Goal: Task Accomplishment & Management: Use online tool/utility

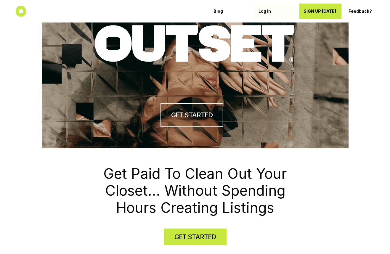
click at [268, 9] on p "Log In" at bounding box center [276, 11] width 34 height 5
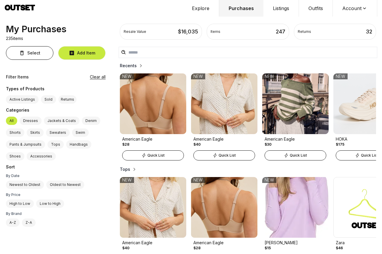
click at [300, 62] on div "Recents American Eagle $28 NEW Quick List American Eagle $40 NEW Quick List Ame…" at bounding box center [248, 156] width 266 height 193
click at [133, 66] on h2 "Recents" at bounding box center [128, 66] width 17 height 6
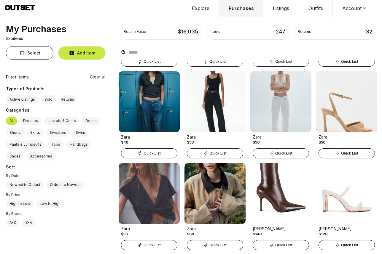
scroll to position [2360, 0]
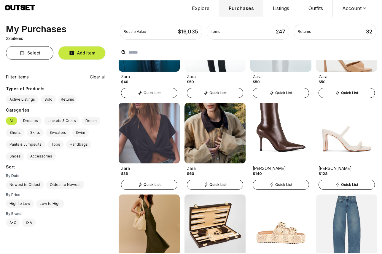
click at [215, 183] on span "Quick List" at bounding box center [217, 185] width 17 height 5
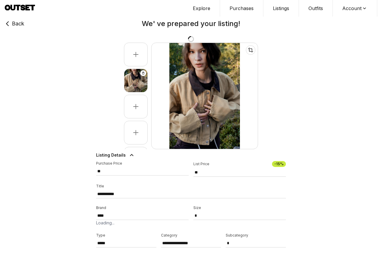
type input "**"
select select "**"
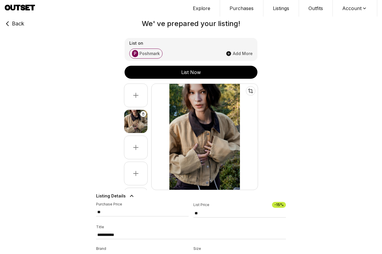
select select "**********"
click at [188, 78] on button "List Now" at bounding box center [190, 72] width 133 height 13
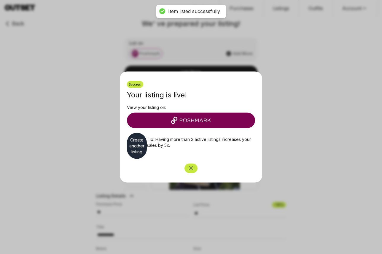
click at [135, 146] on link "Create another listing" at bounding box center [137, 146] width 20 height 26
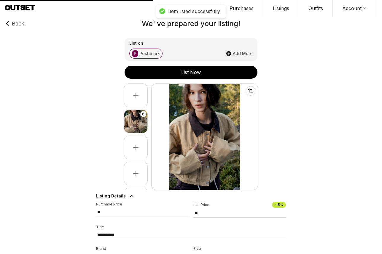
type input "**"
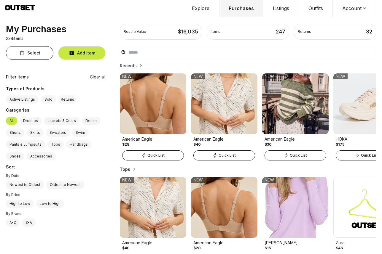
click at [127, 66] on h2 "Recents" at bounding box center [128, 66] width 17 height 6
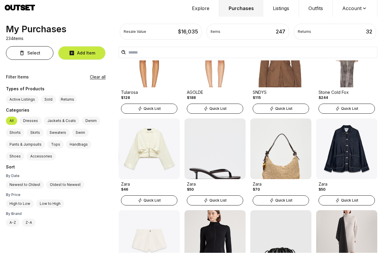
scroll to position [1432, 0]
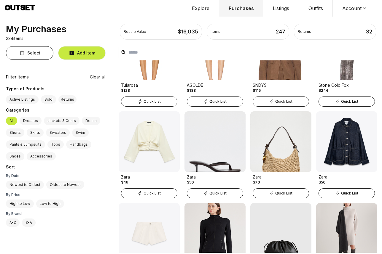
click at [286, 194] on span "Quick List" at bounding box center [283, 193] width 17 height 5
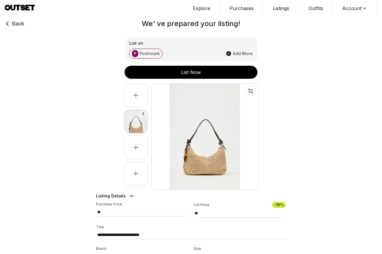
type input "**"
select select "********"
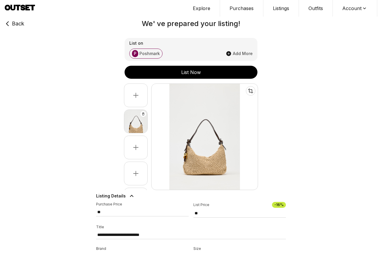
click at [198, 71] on div "List Now" at bounding box center [190, 72] width 133 height 7
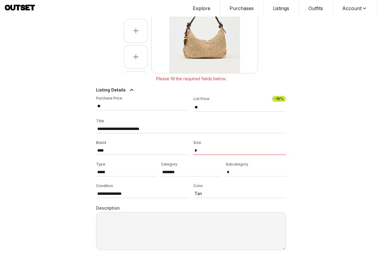
scroll to position [119, 0]
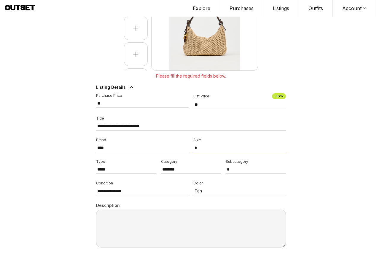
click at [214, 147] on select "* **" at bounding box center [239, 148] width 92 height 9
select select "**"
click at [193, 144] on select "* **" at bounding box center [239, 148] width 92 height 9
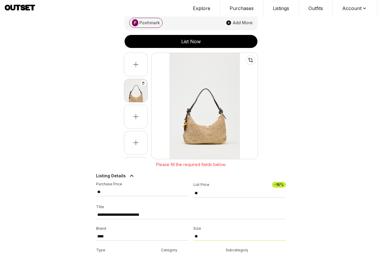
scroll to position [0, 0]
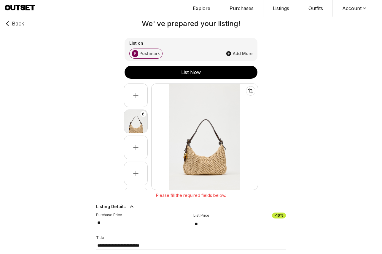
click at [207, 76] on button "List Now" at bounding box center [190, 72] width 133 height 13
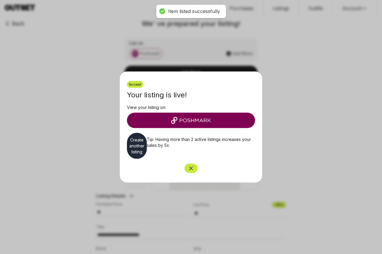
click at [143, 146] on link "Create another listing" at bounding box center [137, 146] width 20 height 26
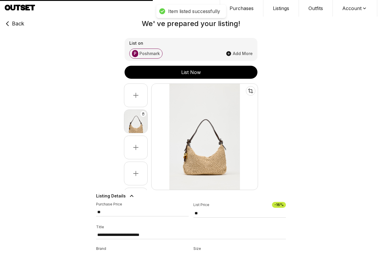
type input "****"
select select
type input "**"
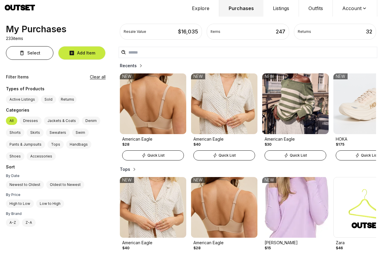
click at [128, 68] on h2 "Recents" at bounding box center [128, 66] width 17 height 6
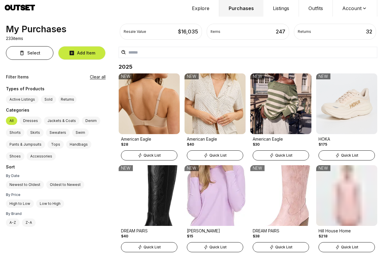
click at [281, 8] on button "Listings" at bounding box center [281, 8] width 36 height 17
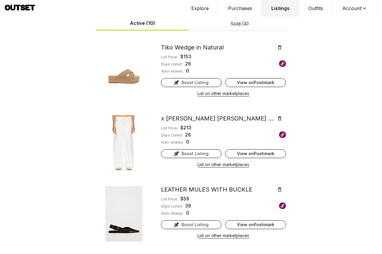
scroll to position [488, 0]
click at [234, 94] on button "List on other marketplaces" at bounding box center [223, 94] width 52 height 8
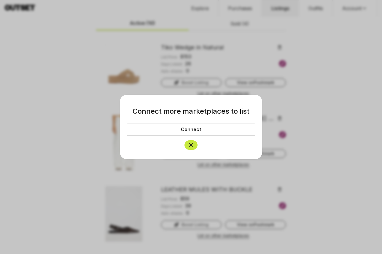
click at [197, 128] on link "Connect" at bounding box center [191, 129] width 128 height 12
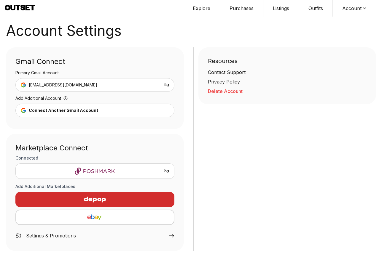
scroll to position [7, 0]
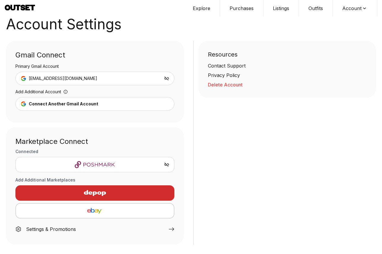
click at [95, 191] on img "button" at bounding box center [95, 193] width 52 height 14
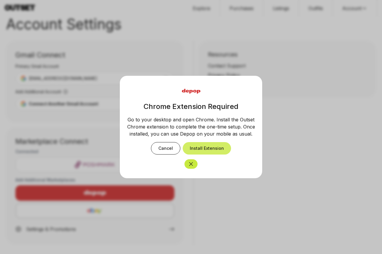
click at [204, 150] on button "Install Extension" at bounding box center [207, 148] width 48 height 12
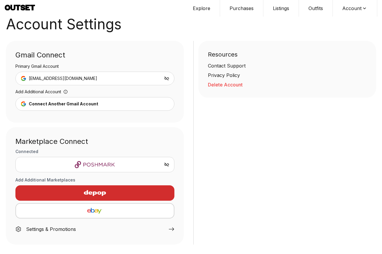
click at [134, 190] on div "button" at bounding box center [94, 193] width 149 height 14
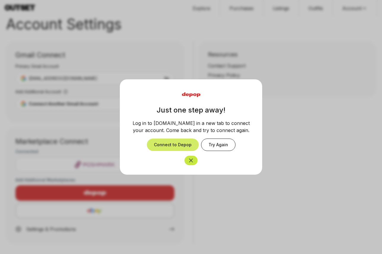
click at [191, 146] on button "Connect to Depop" at bounding box center [173, 145] width 52 height 12
click at [176, 148] on button "Connect to Depop" at bounding box center [173, 145] width 52 height 12
click at [202, 147] on button "Try Again" at bounding box center [218, 145] width 34 height 12
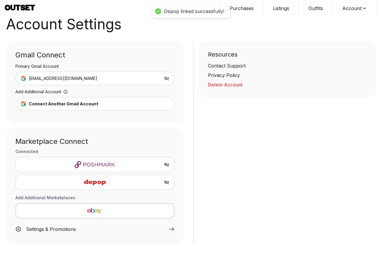
click at [119, 120] on div "Gmail Connect Primary Gmail Account mcksweet@gmail.com Add Additional Account C…" at bounding box center [95, 82] width 178 height 82
click at [282, 8] on button "Listings" at bounding box center [281, 8] width 36 height 17
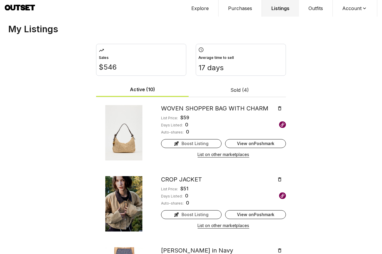
scroll to position [22, 0]
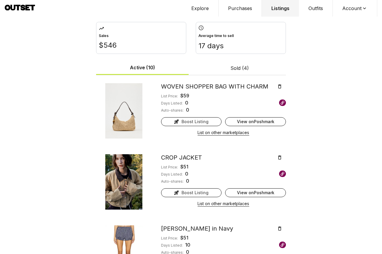
click at [224, 134] on button "List on other marketplaces" at bounding box center [223, 133] width 52 height 8
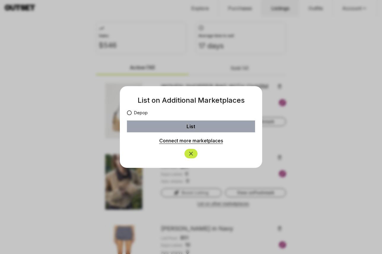
click at [193, 143] on link "Connect more marketplaces" at bounding box center [191, 140] width 64 height 7
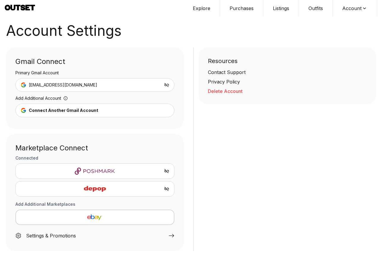
click at [95, 190] on img at bounding box center [95, 189] width 52 height 14
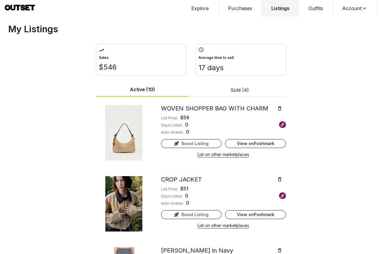
click at [229, 155] on button "List on other marketplaces" at bounding box center [223, 155] width 52 height 8
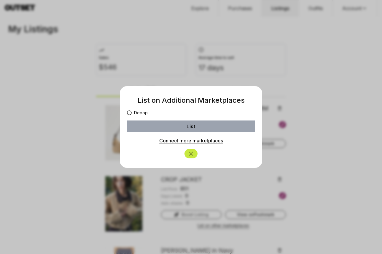
click at [138, 112] on label "Depop" at bounding box center [137, 113] width 21 height 6
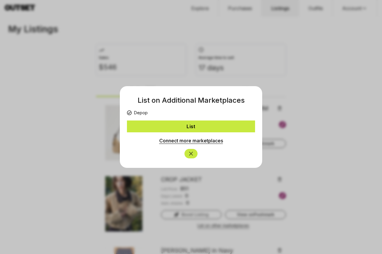
click at [167, 131] on button "List" at bounding box center [191, 127] width 128 height 12
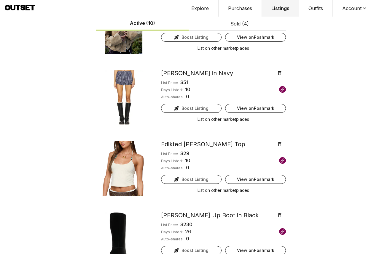
scroll to position [350, 0]
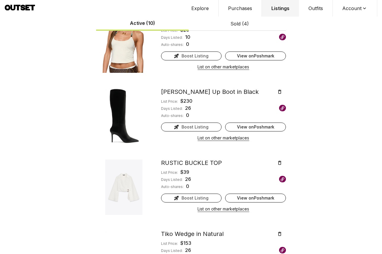
click at [226, 138] on button "List on other marketplaces" at bounding box center [223, 138] width 52 height 8
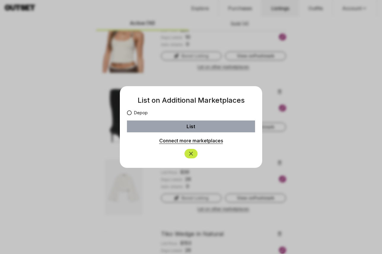
click at [135, 114] on label "Depop" at bounding box center [137, 113] width 21 height 6
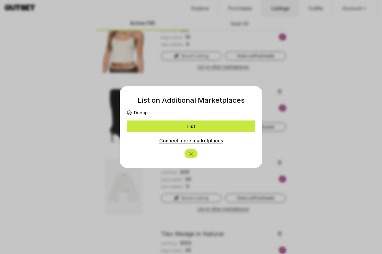
click at [158, 126] on button "List" at bounding box center [191, 127] width 128 height 12
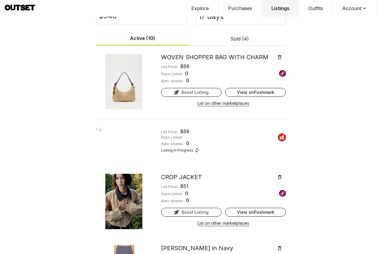
scroll to position [41, 0]
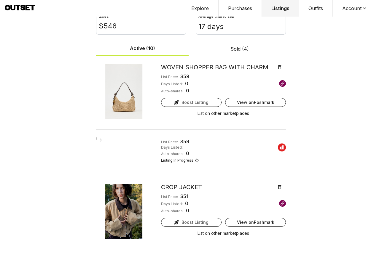
click at [281, 147] on img at bounding box center [282, 147] width 8 height 8
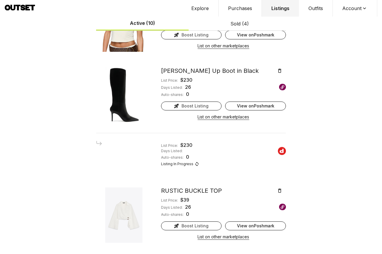
scroll to position [380, 0]
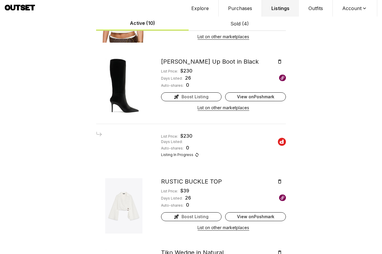
click at [220, 134] on div "List Price: $ 230" at bounding box center [202, 136] width 82 height 7
click at [100, 134] on icon at bounding box center [99, 134] width 6 height 6
click at [205, 110] on button "List on other marketplaces" at bounding box center [223, 108] width 52 height 8
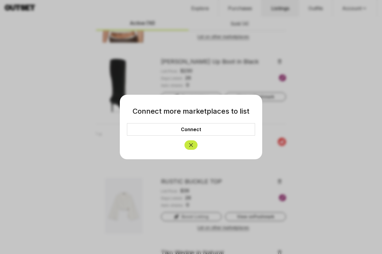
click at [189, 146] on icon "Close" at bounding box center [191, 145] width 6 height 6
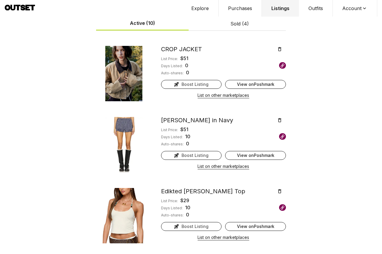
scroll to position [64, 0]
